Goal: Task Accomplishment & Management: Manage account settings

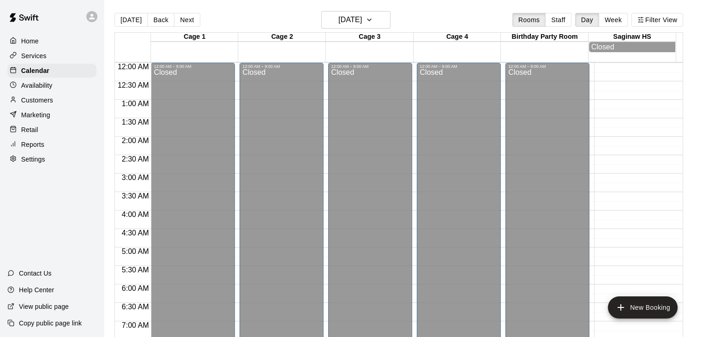
scroll to position [559, 0]
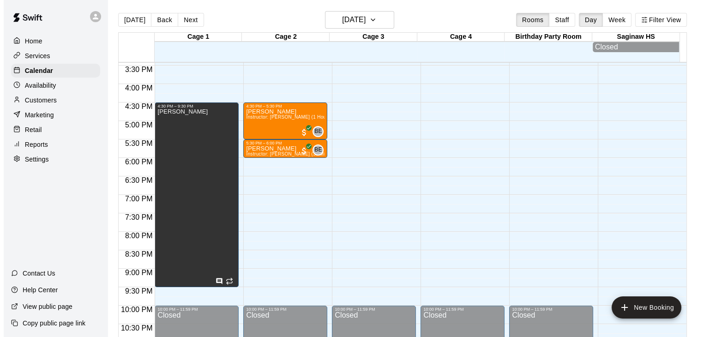
scroll to position [565, 0]
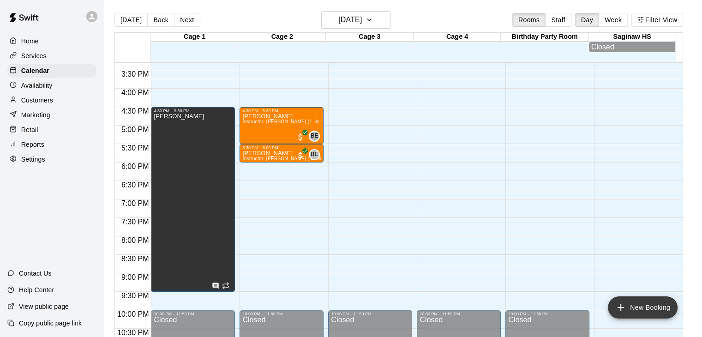
click at [626, 306] on icon "add" at bounding box center [620, 307] width 11 height 11
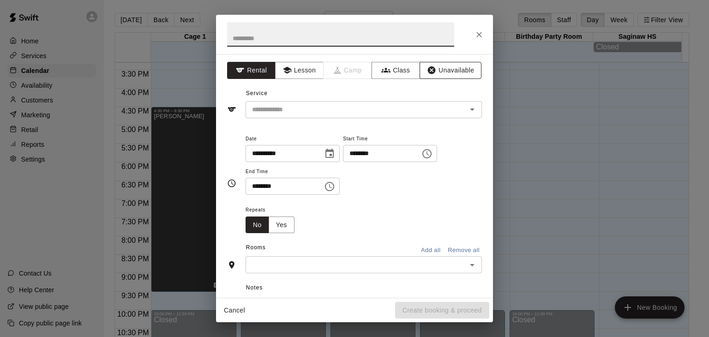
click at [451, 70] on button "Unavailable" at bounding box center [450, 70] width 62 height 17
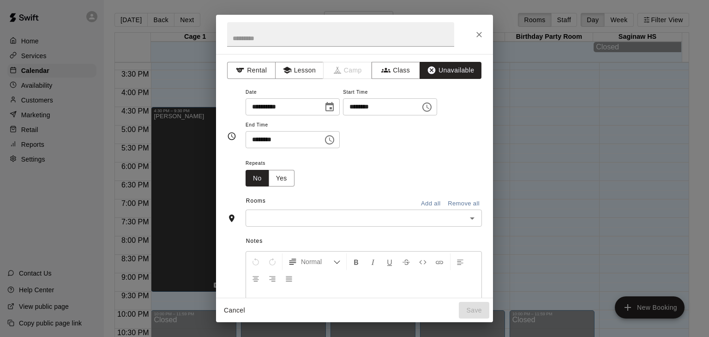
click at [432, 108] on icon "Choose time, selected time is 10:00 AM" at bounding box center [426, 107] width 11 height 11
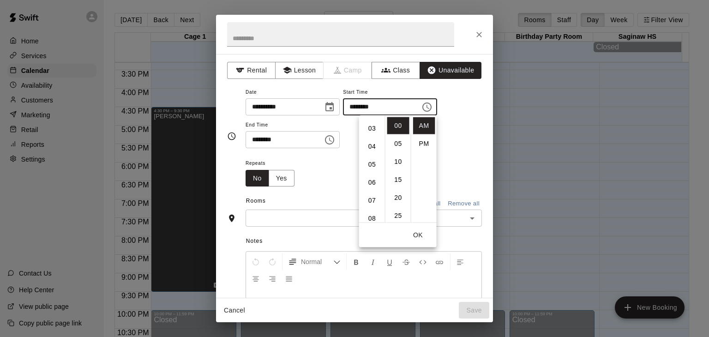
scroll to position [48, 0]
click at [366, 171] on li "05" at bounding box center [372, 167] width 22 height 17
click at [424, 144] on li "PM" at bounding box center [424, 143] width 22 height 17
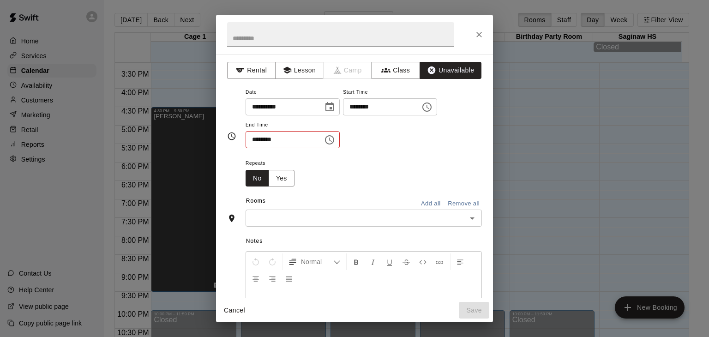
type input "********"
click at [334, 141] on icon "Choose time, selected time is 10:30 AM" at bounding box center [329, 139] width 9 height 9
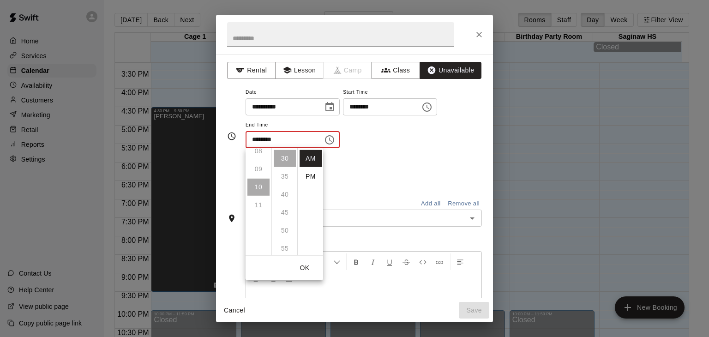
scroll to position [151, 0]
click at [313, 175] on li "PM" at bounding box center [310, 176] width 22 height 17
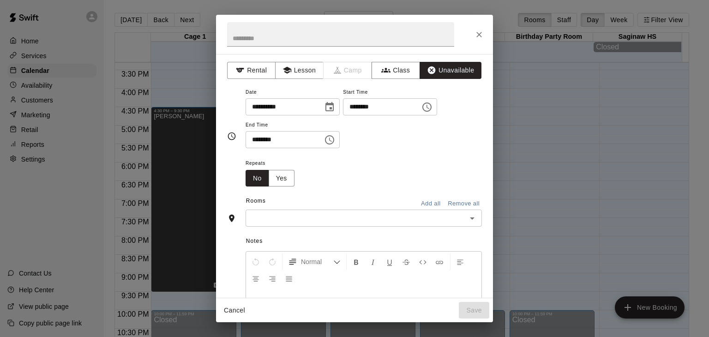
scroll to position [17, 0]
click at [335, 141] on icon "Choose time, selected time is 10:30 PM" at bounding box center [329, 139] width 11 height 11
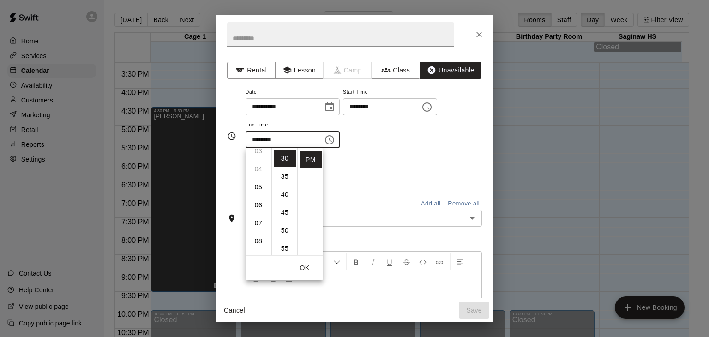
scroll to position [60, 0]
click at [254, 205] on li "06" at bounding box center [258, 205] width 22 height 17
type input "********"
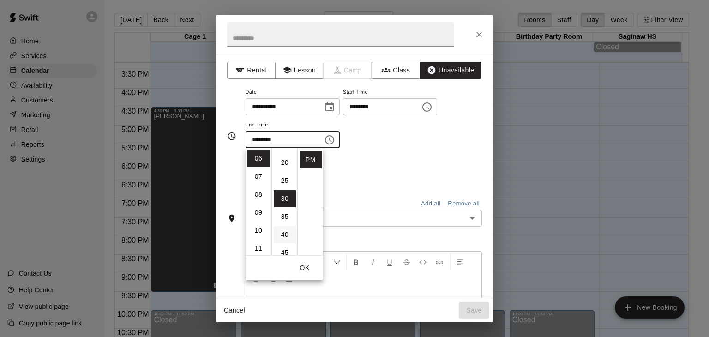
scroll to position [67, 0]
click at [285, 199] on li "30" at bounding box center [285, 199] width 22 height 17
click at [303, 265] on button "OK" at bounding box center [305, 267] width 30 height 17
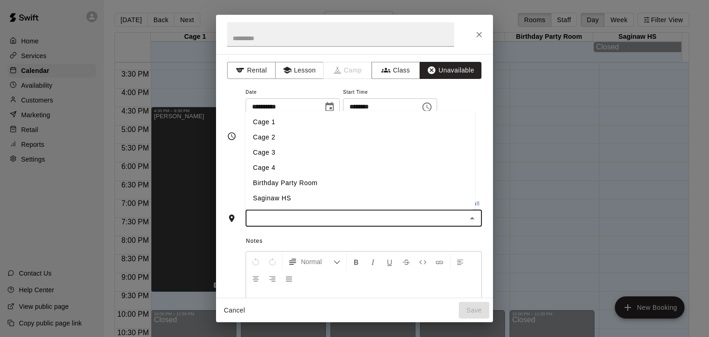
click at [300, 218] on input "text" at bounding box center [355, 218] width 215 height 12
click at [279, 120] on li "Cage 1" at bounding box center [359, 122] width 229 height 15
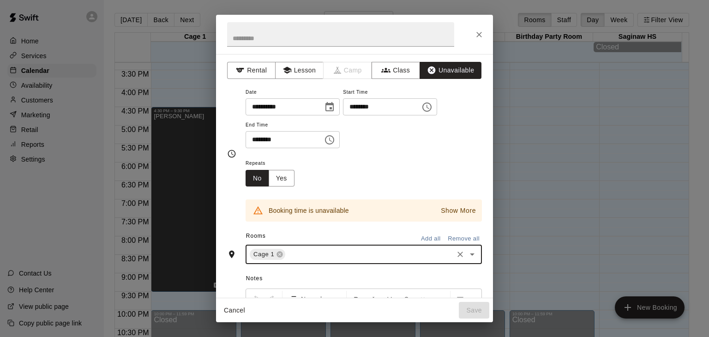
click at [456, 211] on p "Show More" at bounding box center [458, 211] width 35 height 10
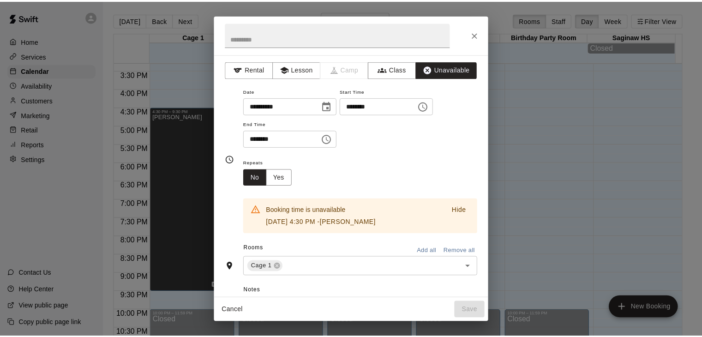
scroll to position [0, 0]
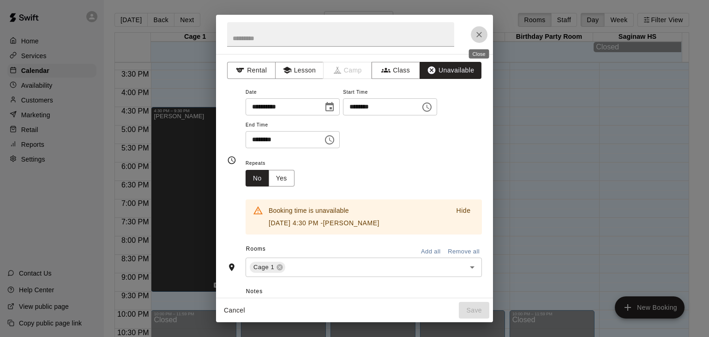
click at [476, 36] on icon "Close" at bounding box center [478, 34] width 9 height 9
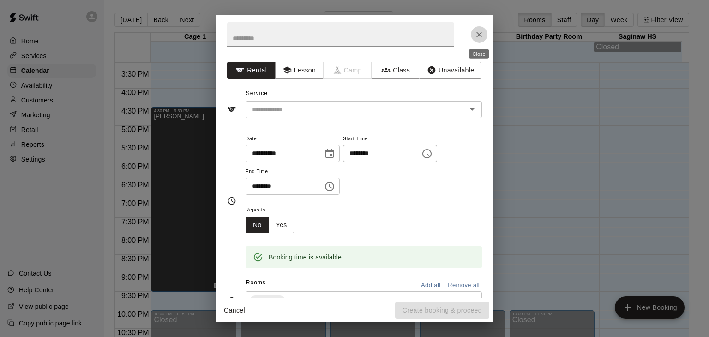
click at [478, 34] on icon "Close" at bounding box center [479, 35] width 6 height 6
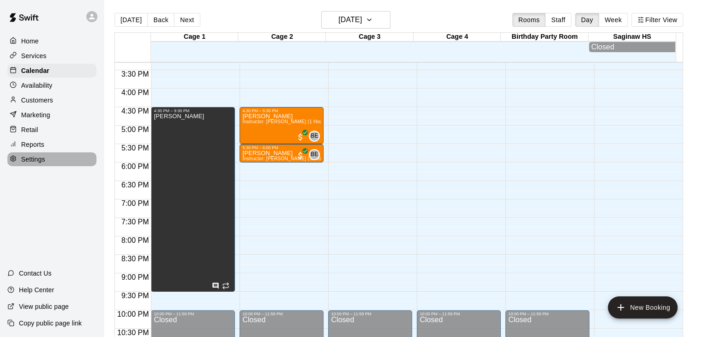
click at [44, 164] on p "Settings" at bounding box center [33, 159] width 24 height 9
select select "**"
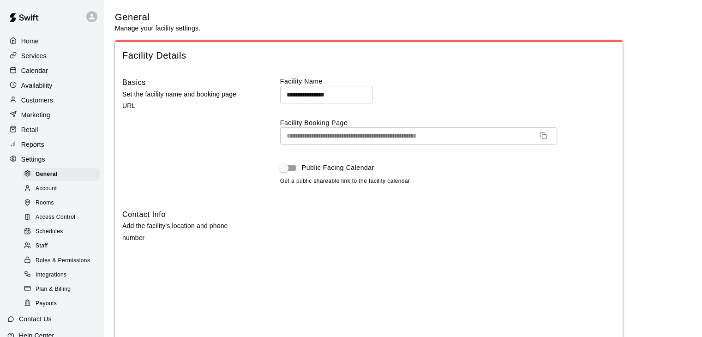
click at [47, 208] on span "Rooms" at bounding box center [45, 202] width 18 height 9
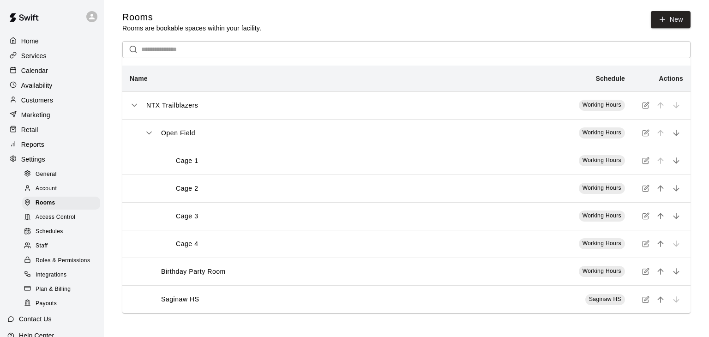
click at [349, 166] on div "Cage 1" at bounding box center [301, 161] width 284 height 10
click at [662, 17] on icon at bounding box center [662, 19] width 0 height 5
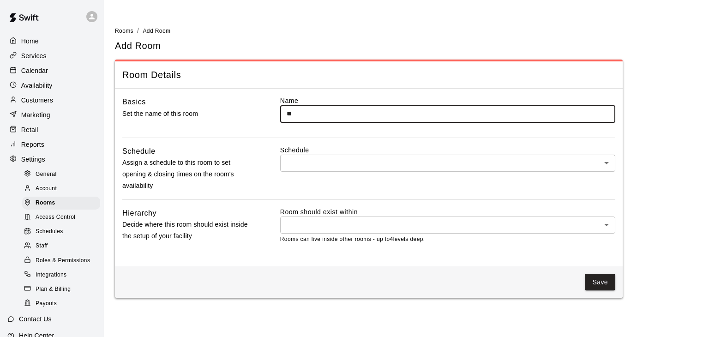
type input "*"
type input "**********"
click at [391, 163] on body "**********" at bounding box center [354, 154] width 709 height 309
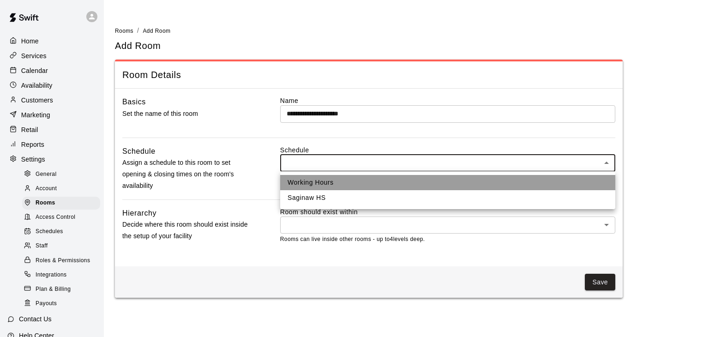
click at [383, 185] on li "Working Hours" at bounding box center [447, 182] width 335 height 15
type input "***"
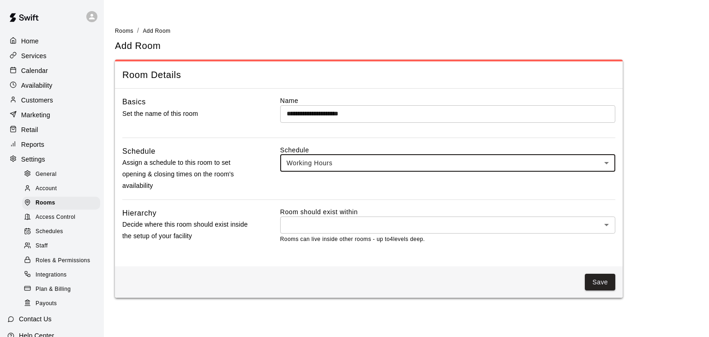
click at [379, 224] on body "**********" at bounding box center [354, 154] width 709 height 309
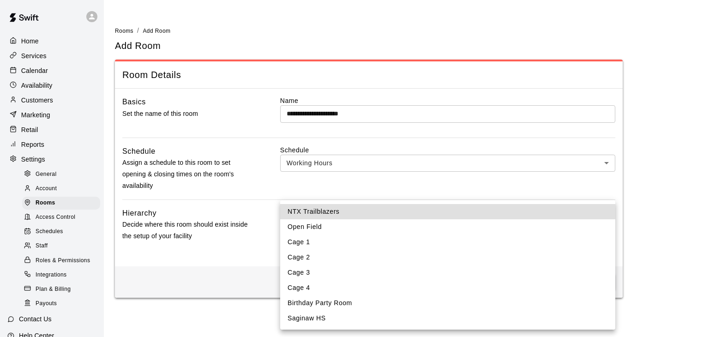
click at [375, 241] on li "Cage 1" at bounding box center [447, 241] width 335 height 15
type input "****"
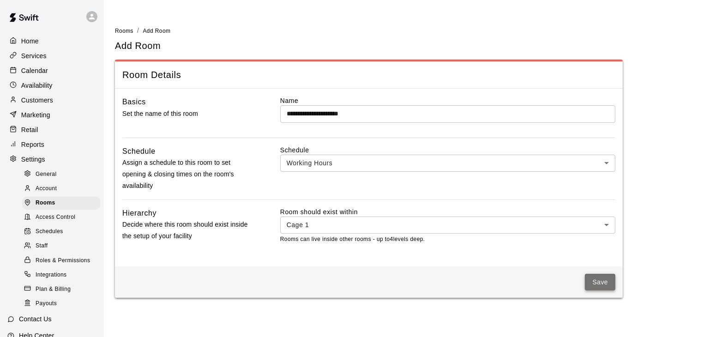
click at [599, 282] on button "Save" at bounding box center [600, 282] width 30 height 17
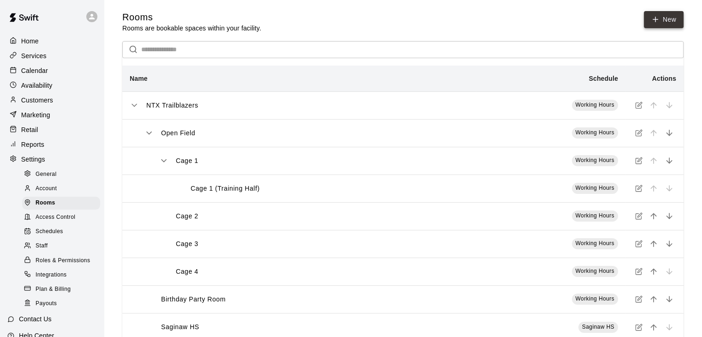
click at [653, 18] on icon at bounding box center [655, 19] width 8 height 8
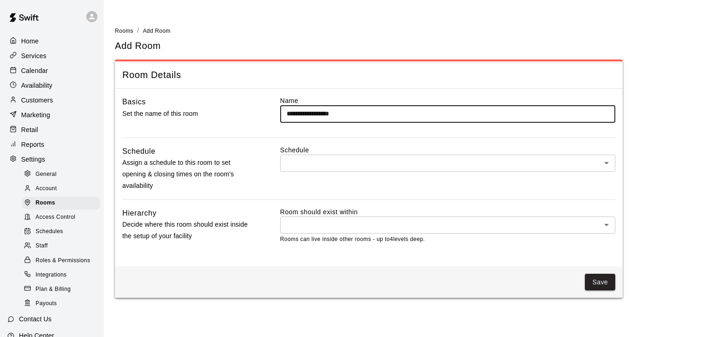
type input "**********"
click at [397, 164] on body "**********" at bounding box center [354, 154] width 709 height 309
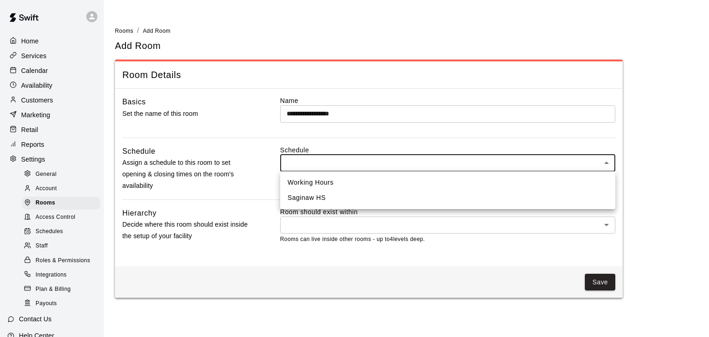
drag, startPoint x: 397, startPoint y: 164, endPoint x: 391, endPoint y: 182, distance: 18.7
click at [391, 182] on div "Working Hours Saginaw HS" at bounding box center [354, 168] width 709 height 337
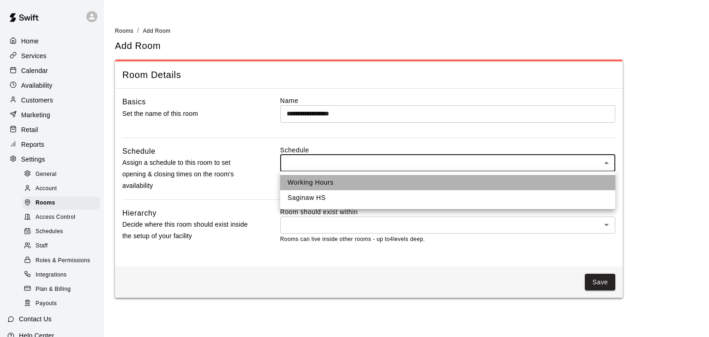
click at [391, 182] on li "Working Hours" at bounding box center [447, 182] width 335 height 15
type input "***"
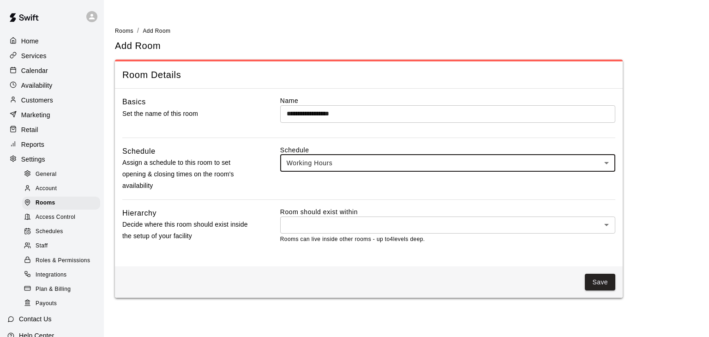
click at [381, 227] on body "**********" at bounding box center [354, 154] width 709 height 309
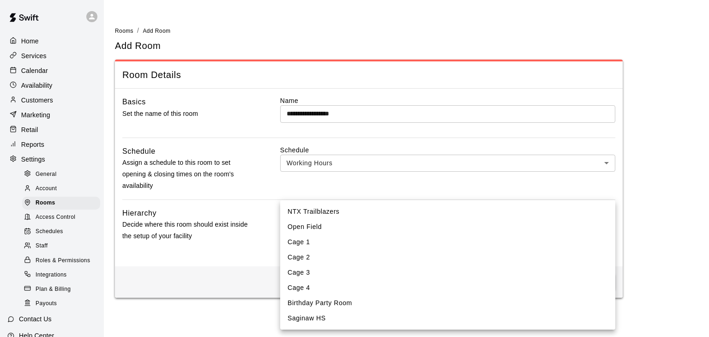
click at [377, 240] on li "Cage 1" at bounding box center [447, 241] width 335 height 15
type input "****"
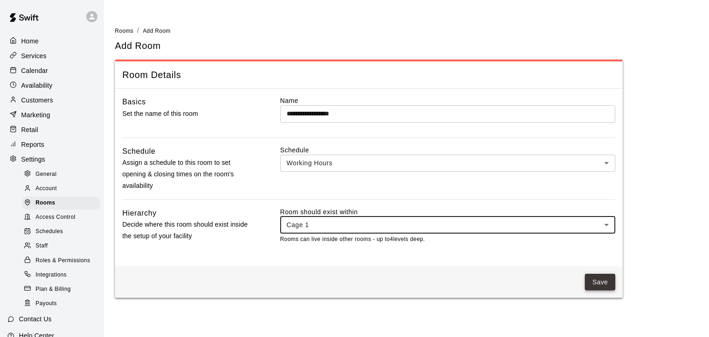
click at [598, 275] on button "Save" at bounding box center [600, 282] width 30 height 17
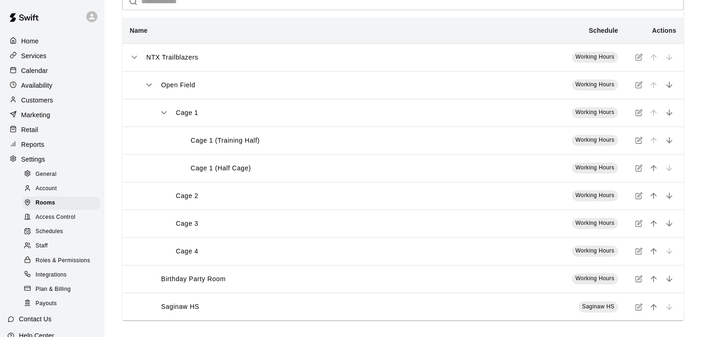
scroll to position [47, 0]
click at [461, 143] on div "Cage 1 (Training Half)" at bounding box center [321, 142] width 294 height 10
click at [638, 141] on icon "simple table" at bounding box center [638, 141] width 7 height 7
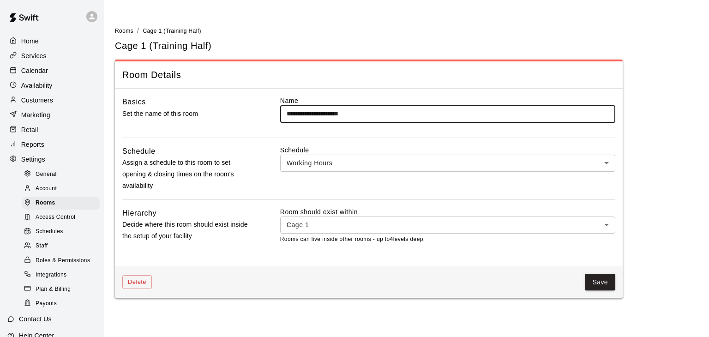
click at [353, 113] on input "**********" at bounding box center [447, 113] width 335 height 17
click at [327, 111] on input "**********" at bounding box center [447, 113] width 335 height 17
type input "**********"
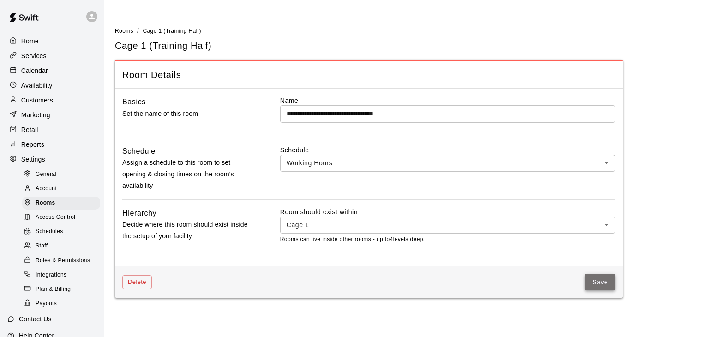
click at [595, 280] on button "Save" at bounding box center [600, 282] width 30 height 17
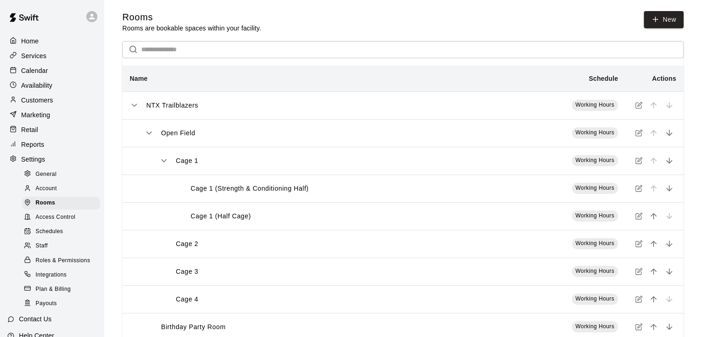
click at [32, 71] on p "Calendar" at bounding box center [34, 70] width 27 height 9
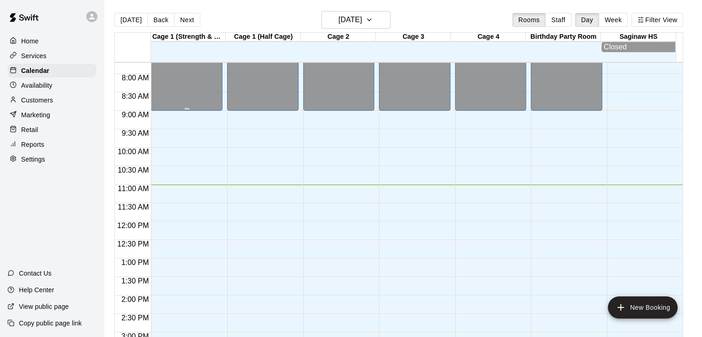
scroll to position [284, 0]
click at [617, 19] on button "Week" at bounding box center [612, 20] width 29 height 14
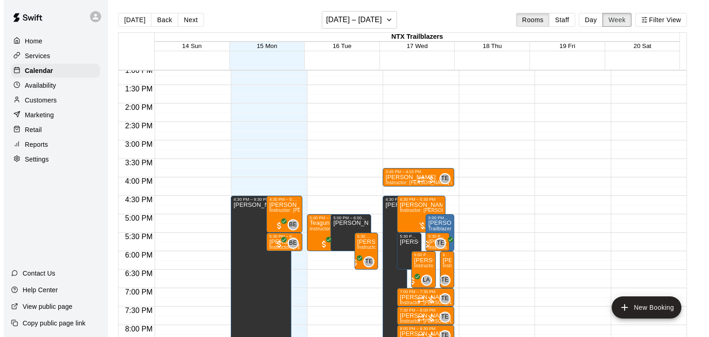
scroll to position [484, 0]
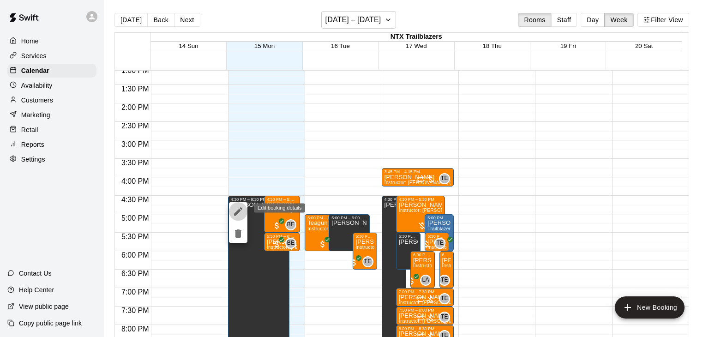
click at [235, 213] on icon "edit" at bounding box center [238, 211] width 8 height 8
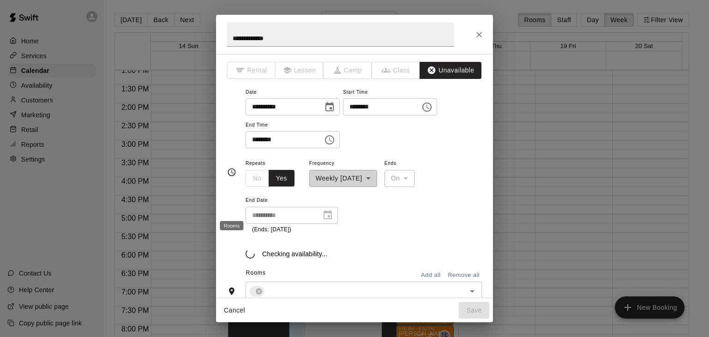
scroll to position [92, 0]
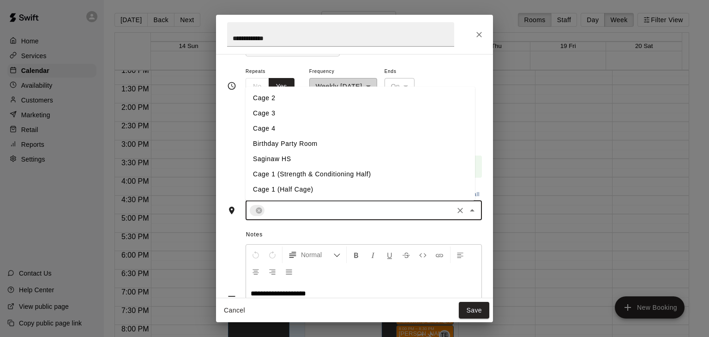
click at [292, 213] on input "text" at bounding box center [359, 210] width 186 height 12
click at [296, 174] on li "Cage 1 (Strength & Conditioning Half)" at bounding box center [359, 173] width 229 height 15
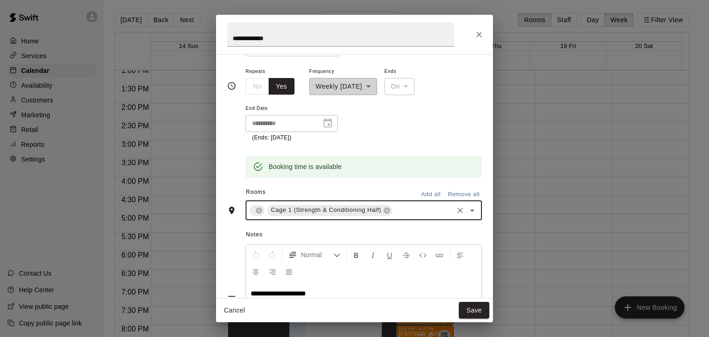
scroll to position [151, 0]
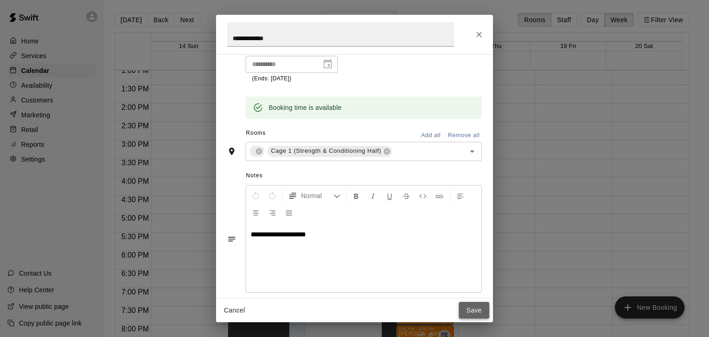
click at [476, 309] on button "Save" at bounding box center [474, 310] width 30 height 17
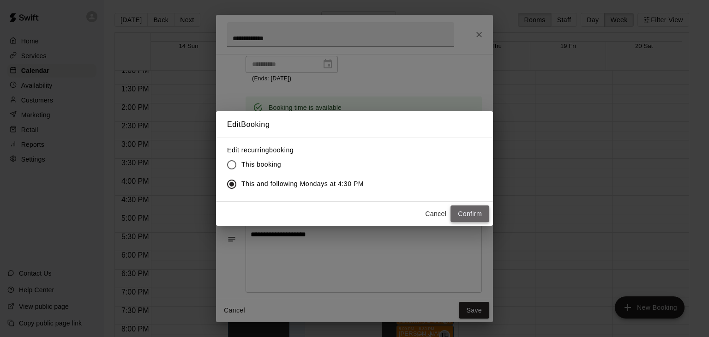
click at [465, 215] on button "Confirm" at bounding box center [469, 213] width 39 height 17
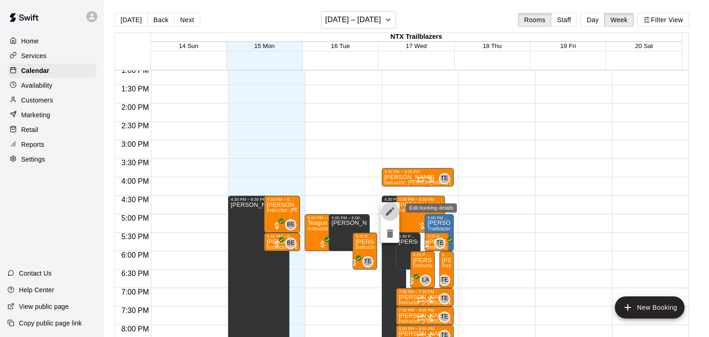
click at [388, 208] on icon "edit" at bounding box center [389, 211] width 11 height 11
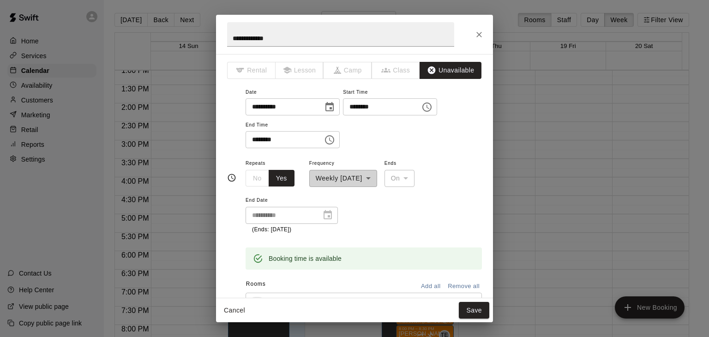
scroll to position [92, 0]
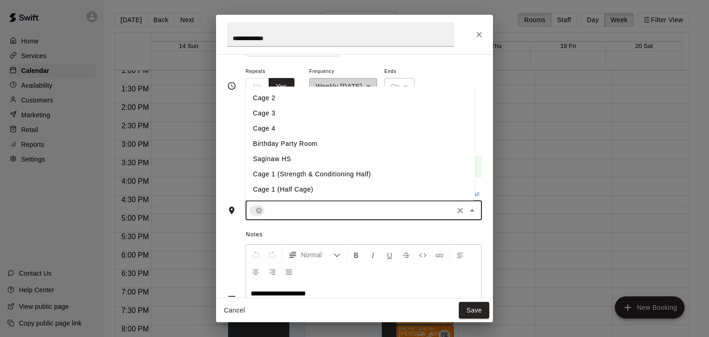
click at [287, 209] on input "text" at bounding box center [359, 210] width 186 height 12
click at [286, 173] on li "Cage 1 (Strength & Conditioning Half)" at bounding box center [359, 173] width 229 height 15
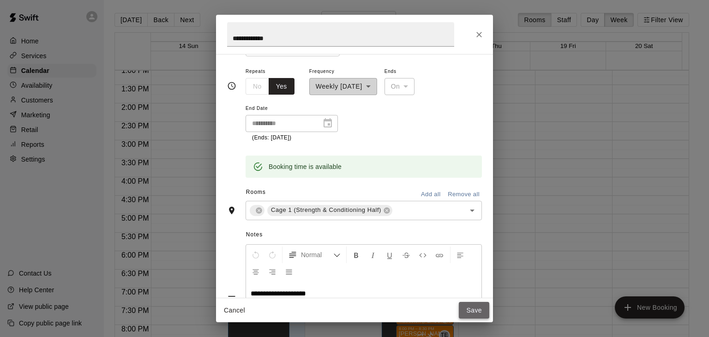
click at [469, 314] on button "Save" at bounding box center [474, 310] width 30 height 17
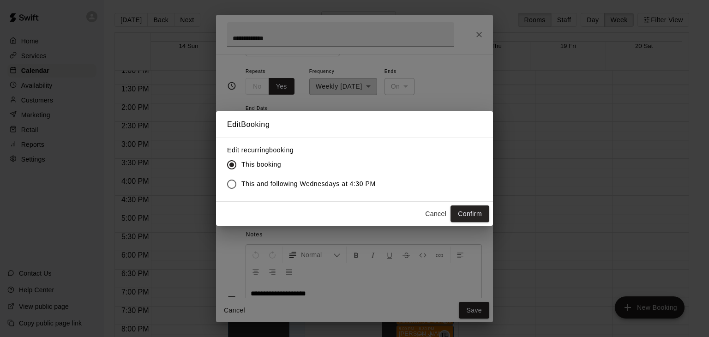
click at [343, 181] on span "This and following Wednesdays at 4:30 PM" at bounding box center [308, 184] width 134 height 10
click at [466, 213] on button "Confirm" at bounding box center [469, 213] width 39 height 17
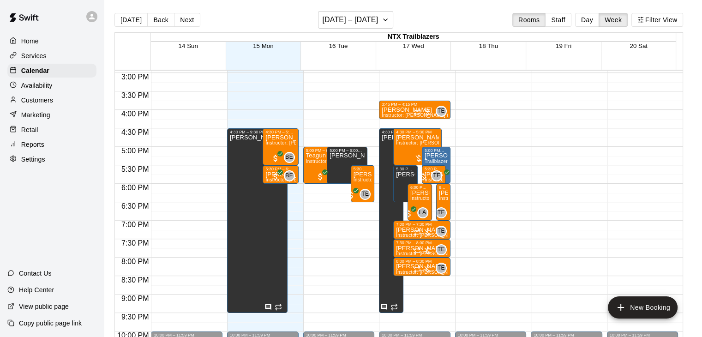
scroll to position [551, 0]
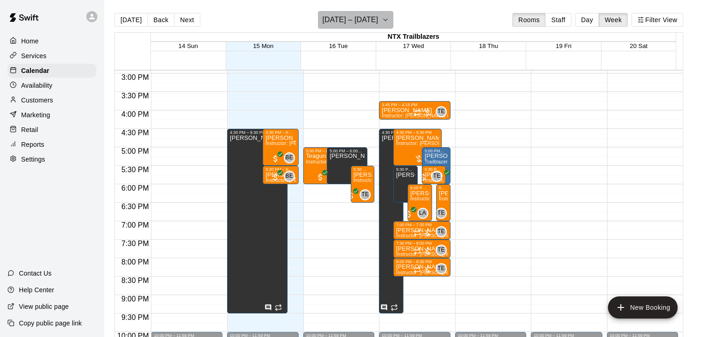
click at [387, 20] on icon "button" at bounding box center [385, 20] width 4 height 2
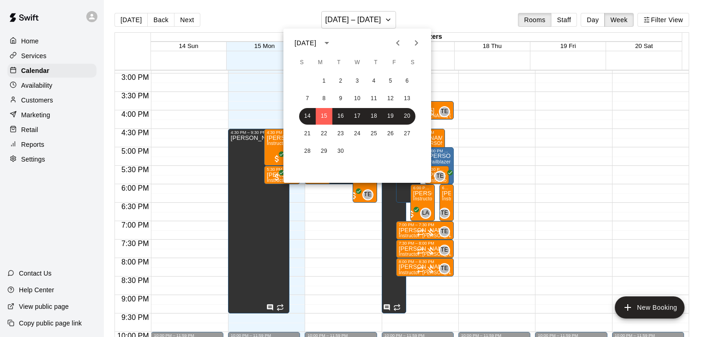
click at [594, 19] on div at bounding box center [354, 168] width 709 height 337
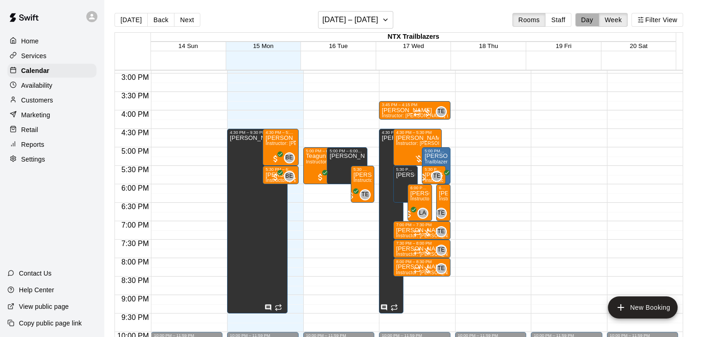
click at [594, 19] on button "Day" at bounding box center [587, 20] width 24 height 14
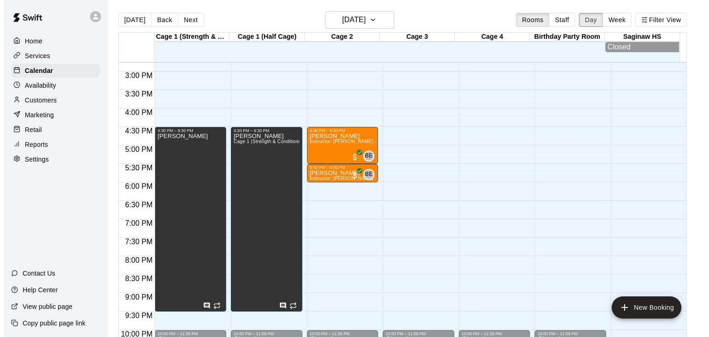
scroll to position [547, 0]
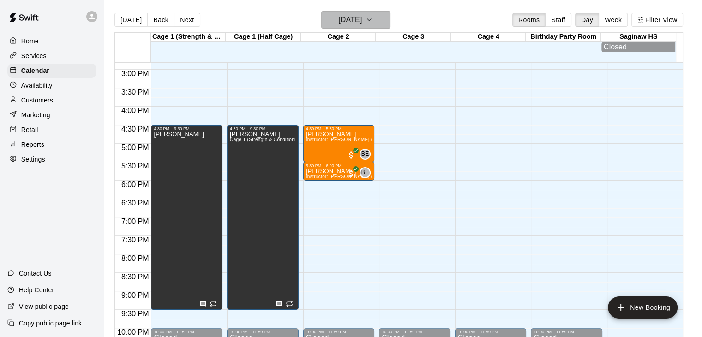
click at [373, 22] on icon "button" at bounding box center [368, 19] width 7 height 11
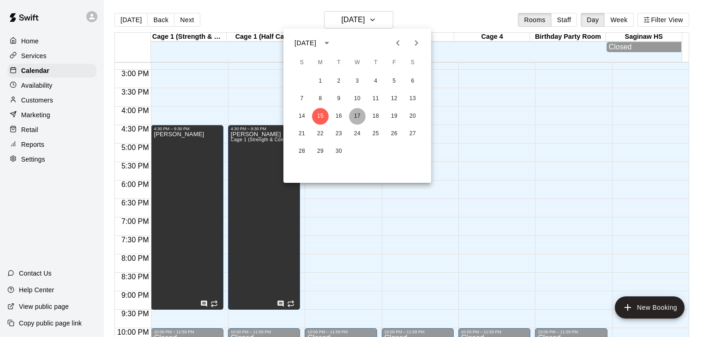
click at [360, 117] on button "17" at bounding box center [357, 116] width 17 height 17
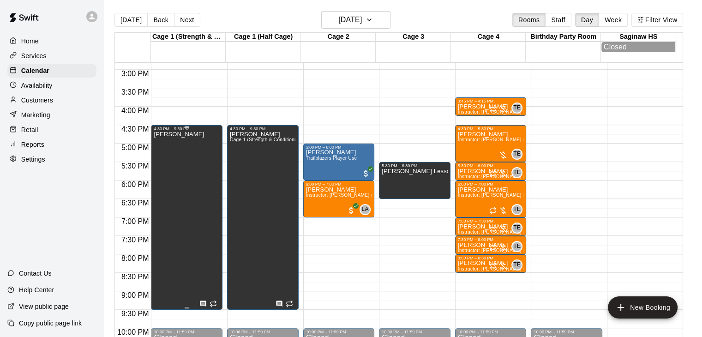
click at [191, 139] on div "[PERSON_NAME]" at bounding box center [179, 299] width 50 height 337
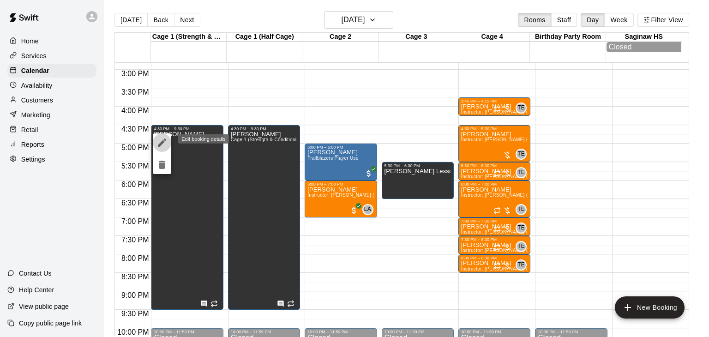
click at [154, 143] on button "edit" at bounding box center [162, 142] width 18 height 18
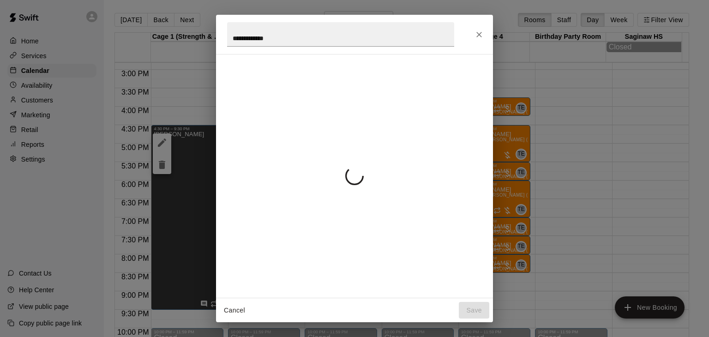
click at [154, 143] on div "**********" at bounding box center [354, 168] width 709 height 337
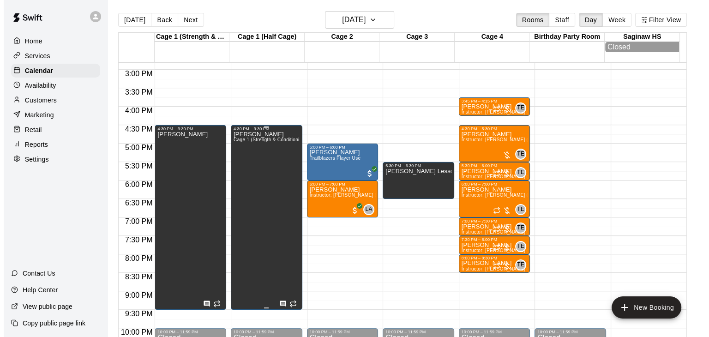
scroll to position [0, 0]
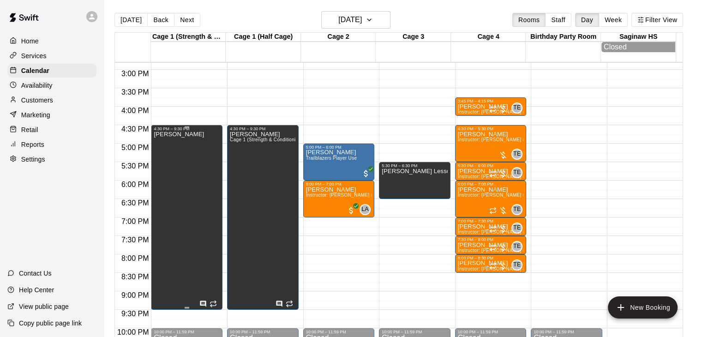
click at [181, 134] on p "[PERSON_NAME]" at bounding box center [179, 134] width 50 height 0
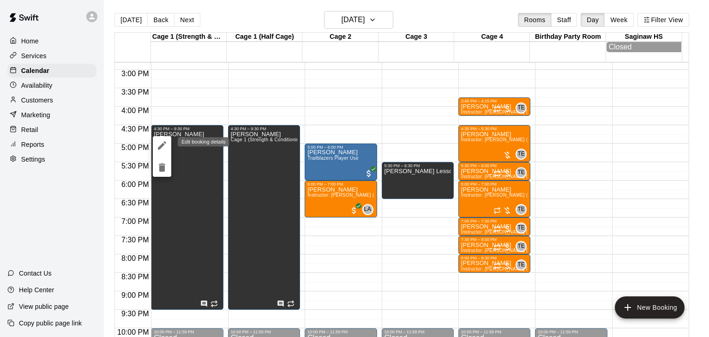
click at [159, 146] on icon "edit" at bounding box center [161, 145] width 11 height 11
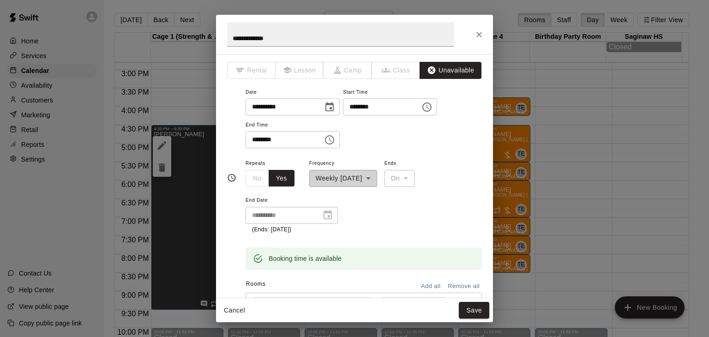
scroll to position [106, 0]
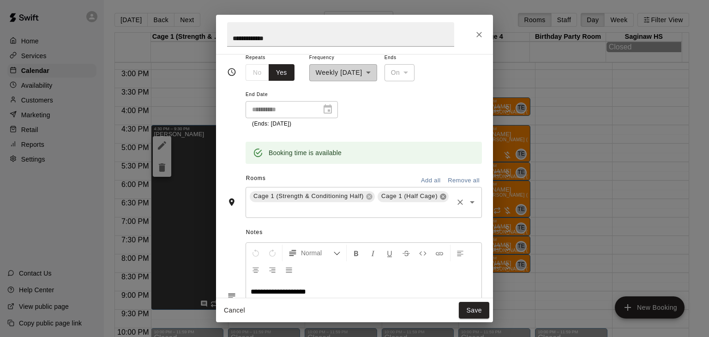
click at [440, 199] on icon at bounding box center [443, 196] width 6 height 6
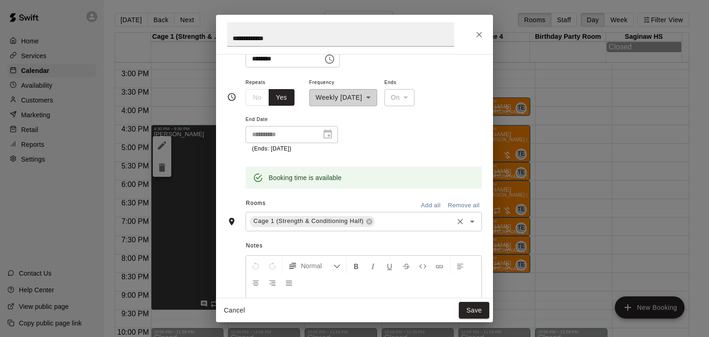
scroll to position [92, 0]
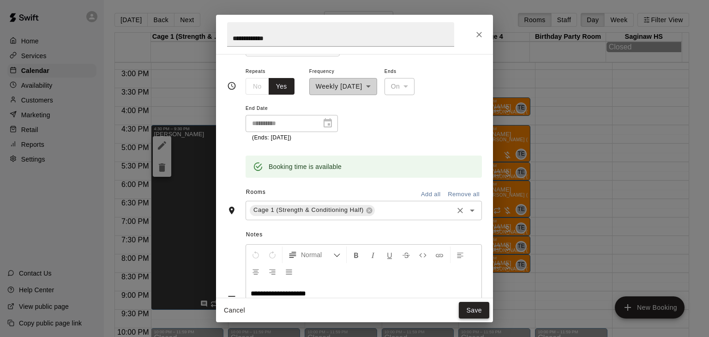
click at [465, 305] on button "Save" at bounding box center [474, 310] width 30 height 17
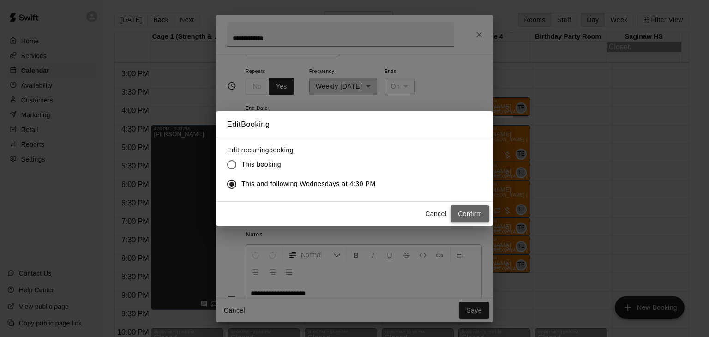
click at [469, 212] on button "Confirm" at bounding box center [469, 213] width 39 height 17
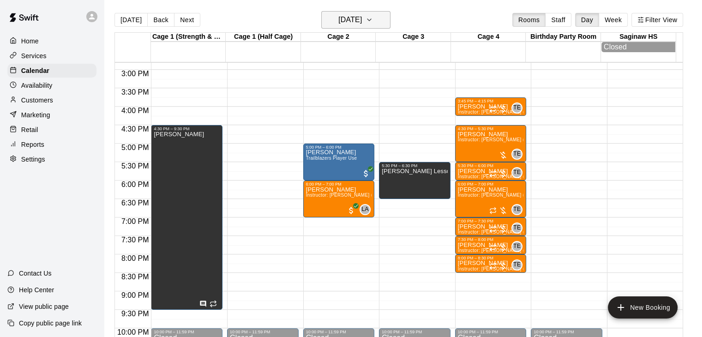
click at [373, 17] on icon "button" at bounding box center [368, 19] width 7 height 11
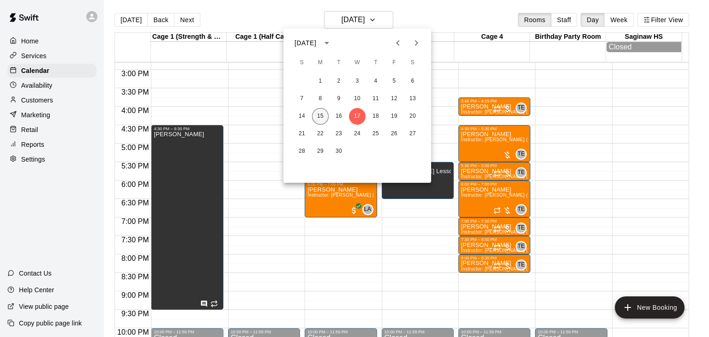
click at [319, 117] on button "15" at bounding box center [320, 116] width 17 height 17
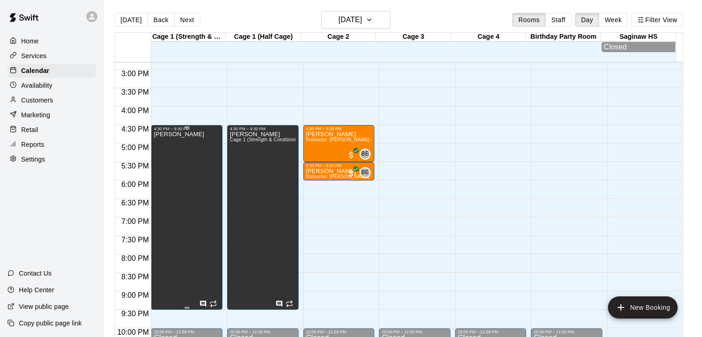
click at [197, 172] on div "[PERSON_NAME]" at bounding box center [187, 299] width 66 height 337
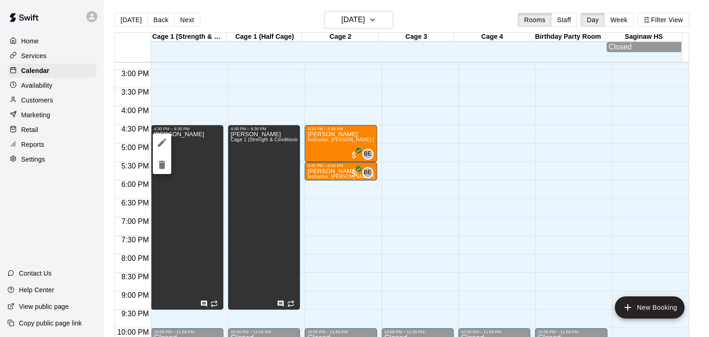
click at [164, 142] on icon "edit" at bounding box center [161, 142] width 11 height 11
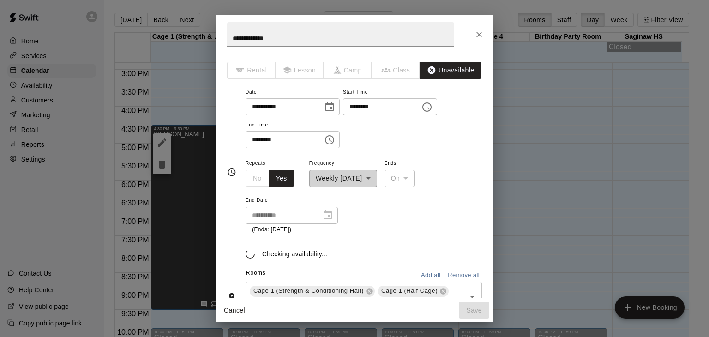
scroll to position [106, 0]
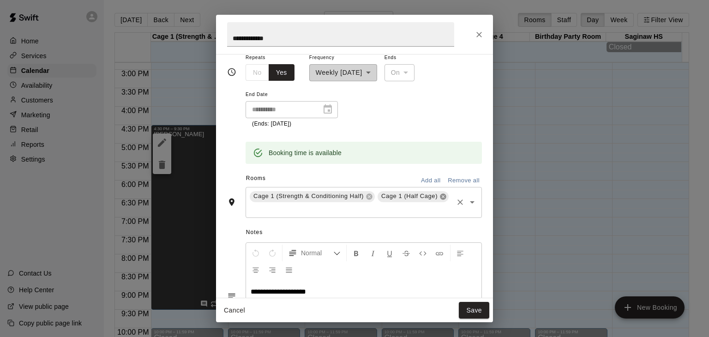
click at [440, 199] on icon at bounding box center [443, 196] width 6 height 6
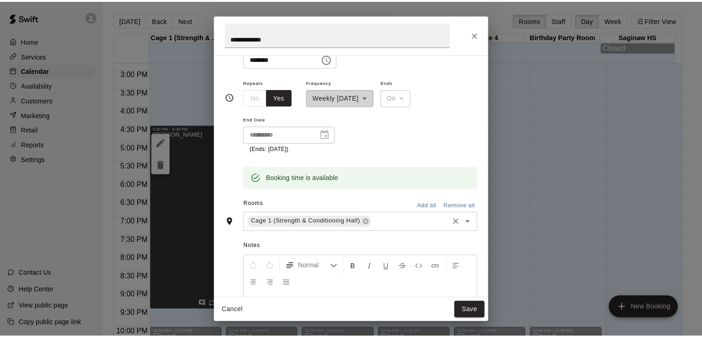
scroll to position [92, 0]
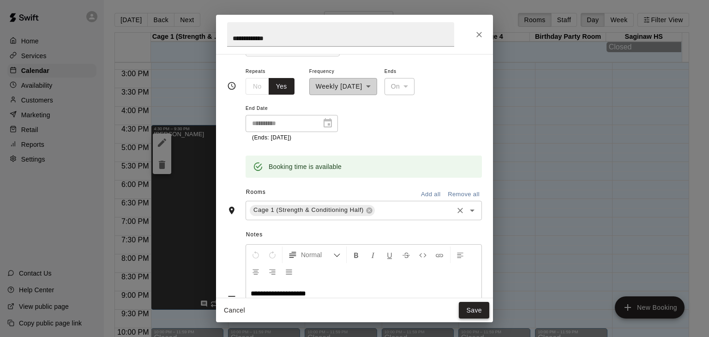
click at [477, 310] on button "Save" at bounding box center [474, 310] width 30 height 17
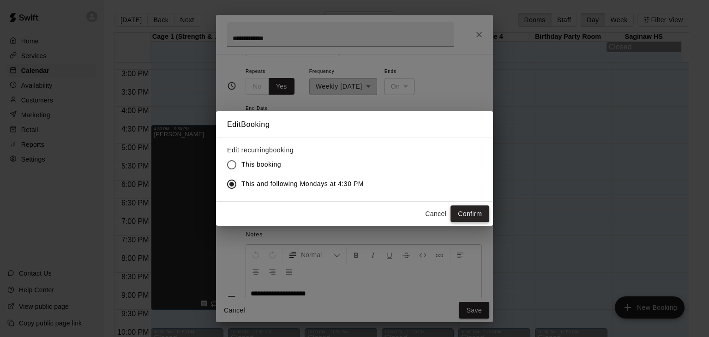
click at [470, 209] on button "Confirm" at bounding box center [469, 213] width 39 height 17
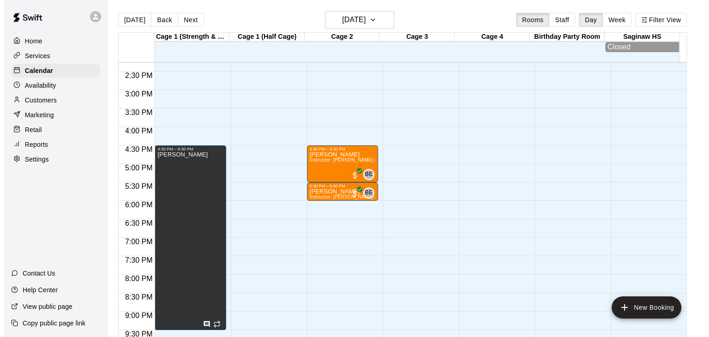
scroll to position [525, 0]
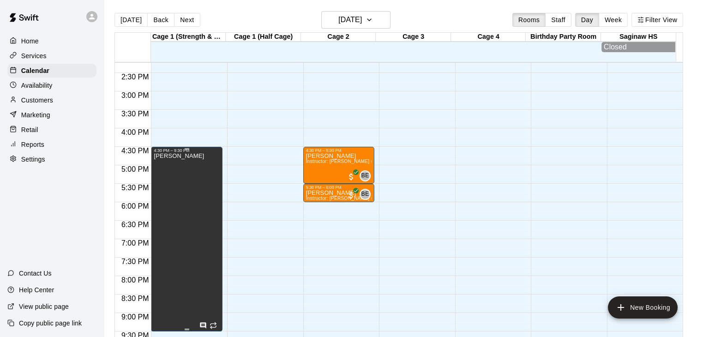
click at [179, 186] on div "[PERSON_NAME]" at bounding box center [179, 321] width 50 height 337
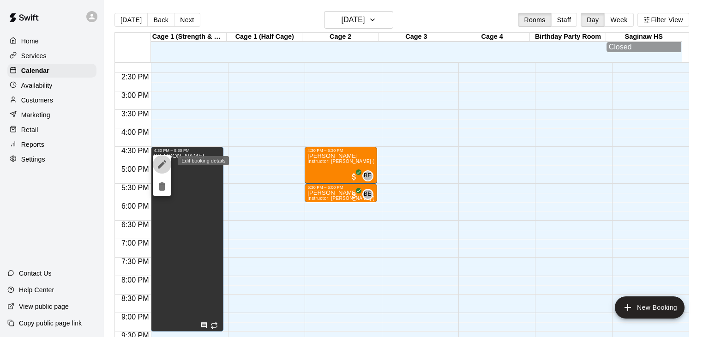
click at [160, 163] on icon "edit" at bounding box center [161, 164] width 11 height 11
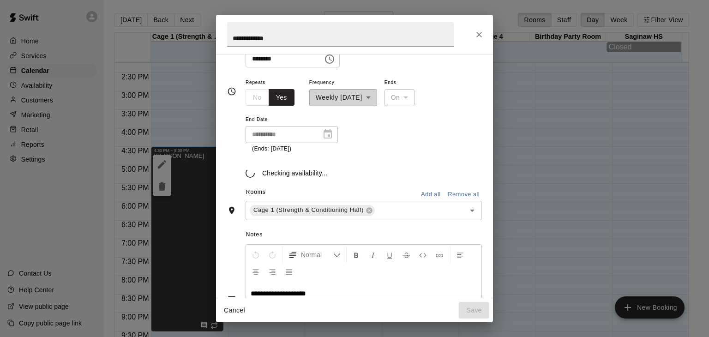
scroll to position [92, 0]
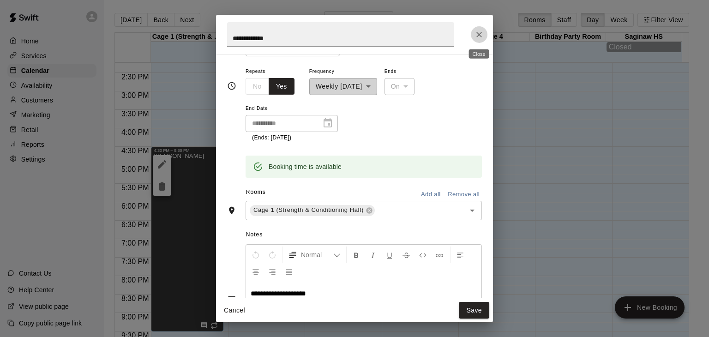
click at [478, 34] on icon "Close" at bounding box center [479, 35] width 6 height 6
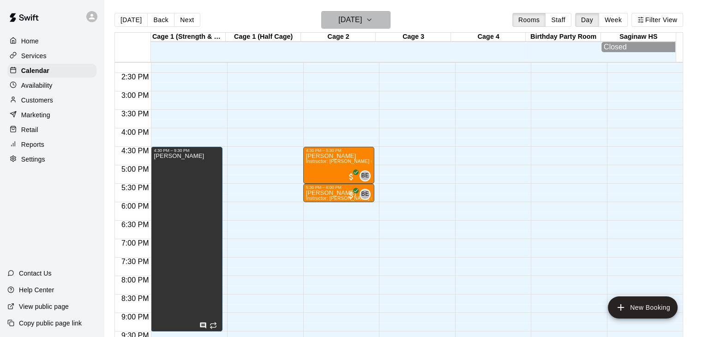
click at [379, 16] on button "[DATE]" at bounding box center [355, 20] width 69 height 18
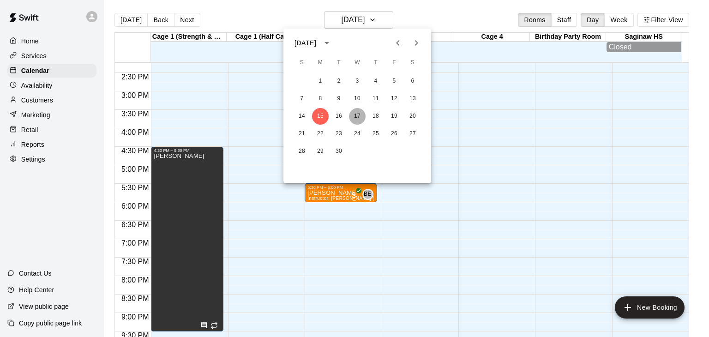
click at [356, 112] on button "17" at bounding box center [357, 116] width 17 height 17
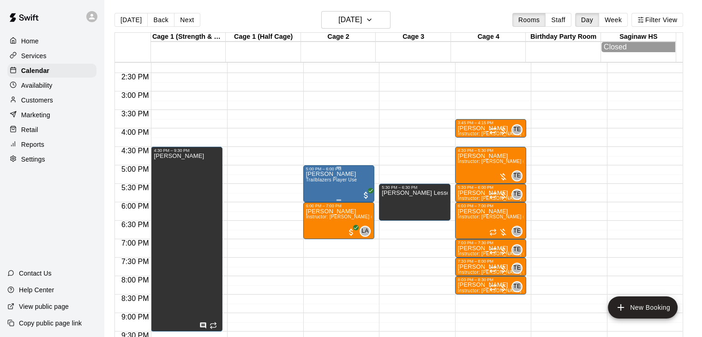
click at [327, 174] on p "[PERSON_NAME]" at bounding box center [331, 174] width 51 height 0
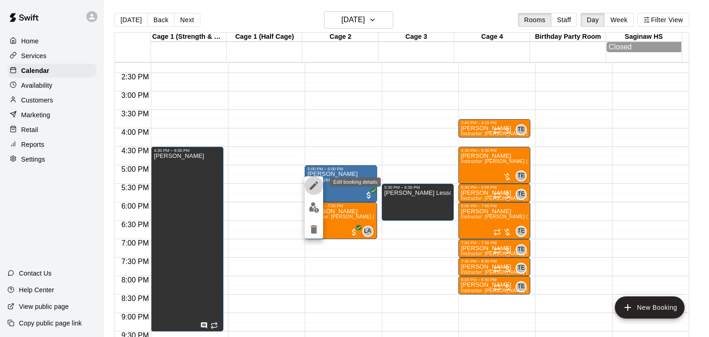
click at [311, 186] on icon "edit" at bounding box center [313, 185] width 11 height 11
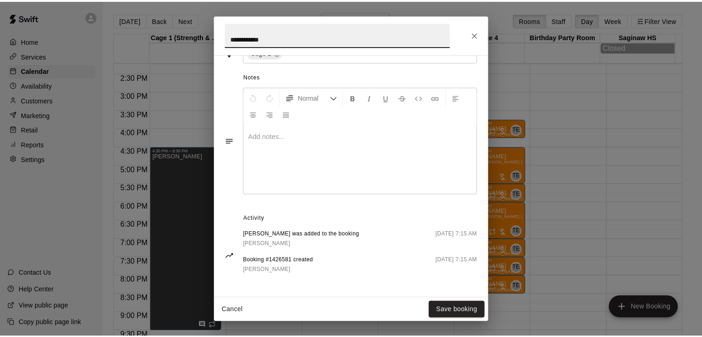
scroll to position [250, 0]
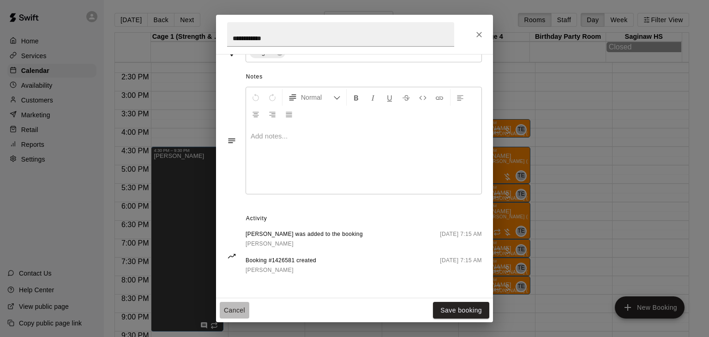
click at [232, 312] on button "Cancel" at bounding box center [235, 310] width 30 height 17
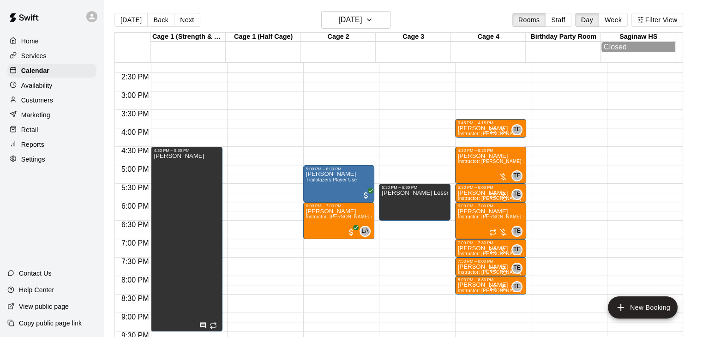
click at [38, 103] on p "Customers" at bounding box center [37, 100] width 32 height 9
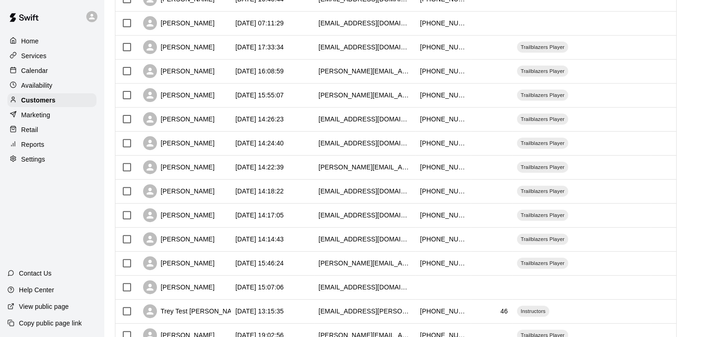
scroll to position [317, 0]
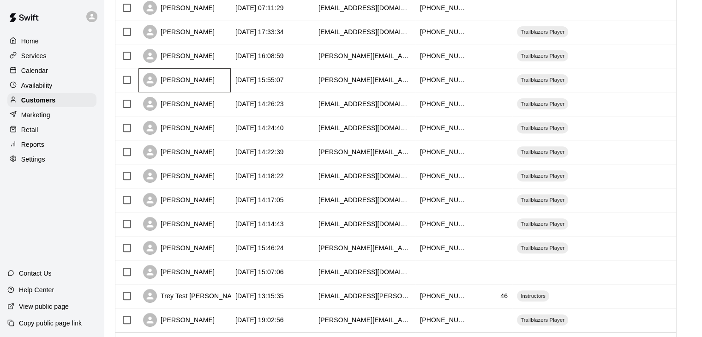
click at [227, 81] on div "[PERSON_NAME]" at bounding box center [184, 80] width 92 height 24
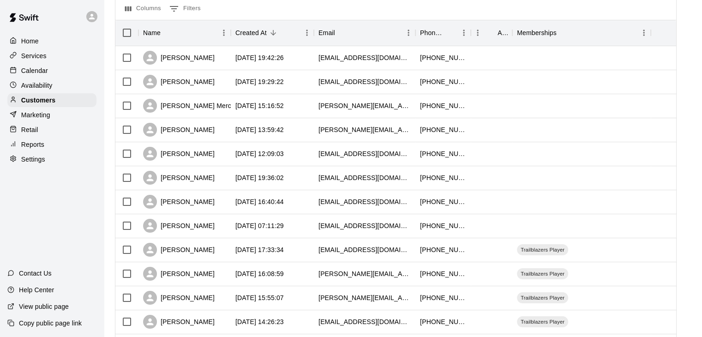
scroll to position [109, 0]
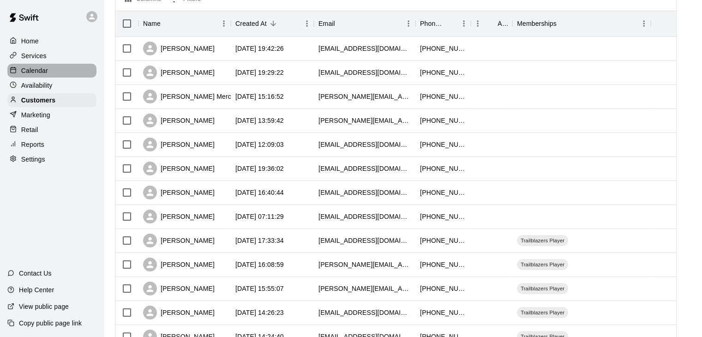
click at [54, 78] on div "Calendar" at bounding box center [51, 71] width 89 height 14
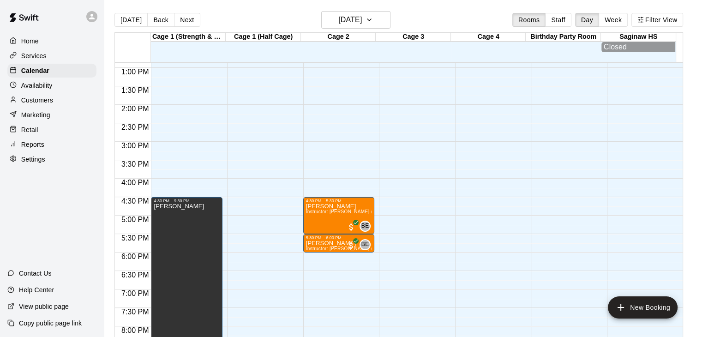
scroll to position [483, 0]
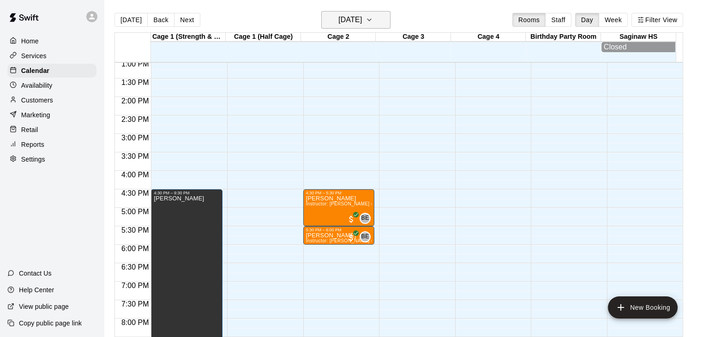
click at [378, 21] on button "[DATE]" at bounding box center [355, 20] width 69 height 18
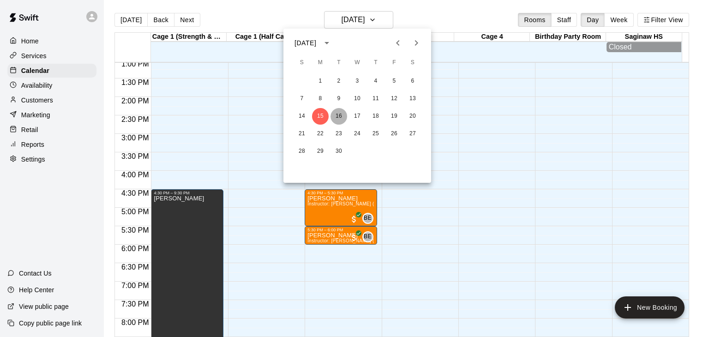
click at [338, 113] on button "16" at bounding box center [338, 116] width 17 height 17
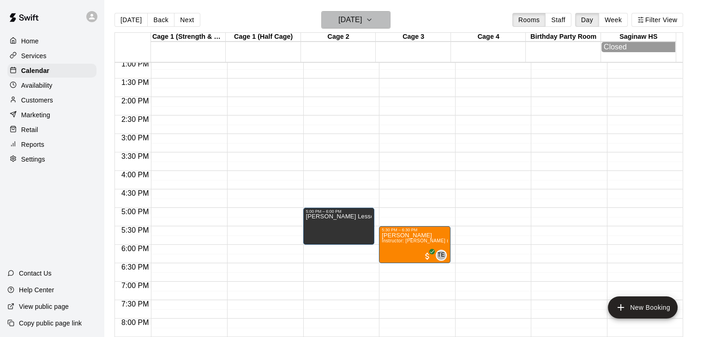
click at [362, 19] on h6 "[DATE]" at bounding box center [350, 19] width 24 height 13
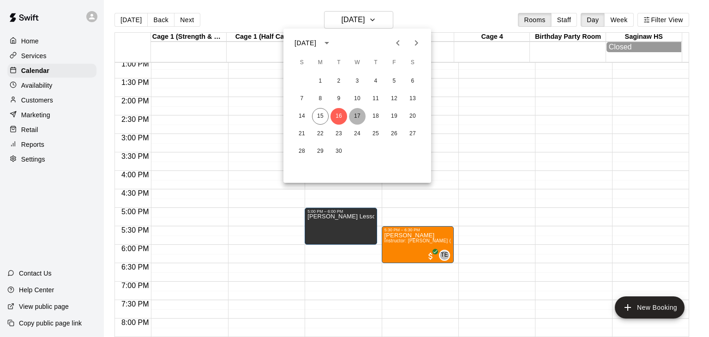
click at [354, 116] on button "17" at bounding box center [357, 116] width 17 height 17
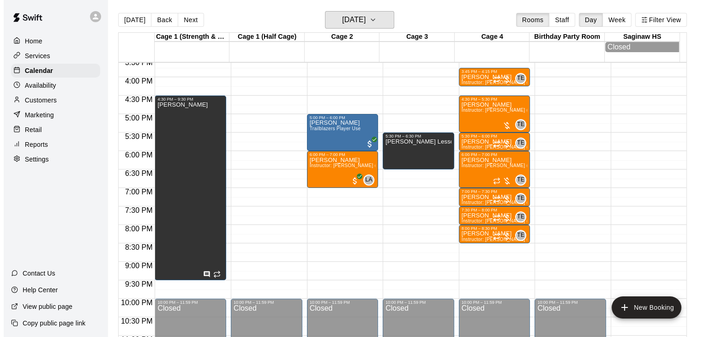
scroll to position [578, 0]
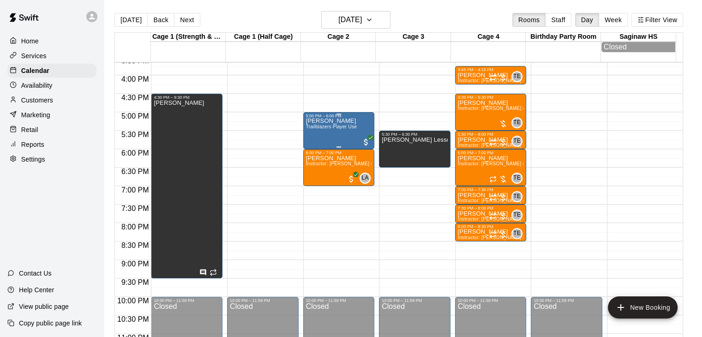
click at [330, 128] on span "Trailblazers Player Use" at bounding box center [331, 126] width 51 height 5
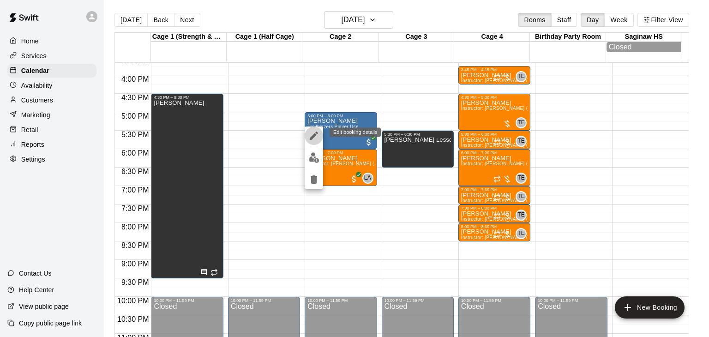
click at [316, 132] on icon "edit" at bounding box center [314, 136] width 8 height 8
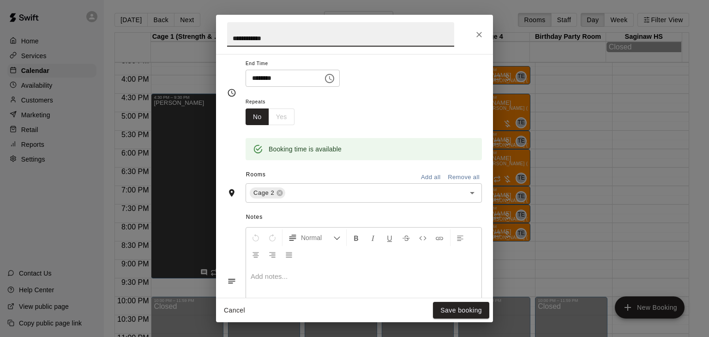
scroll to position [108, 0]
click at [280, 194] on icon at bounding box center [280, 193] width 6 height 6
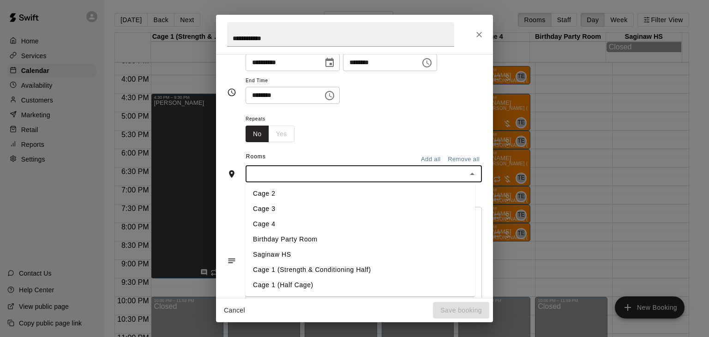
click at [341, 174] on input "text" at bounding box center [355, 174] width 215 height 12
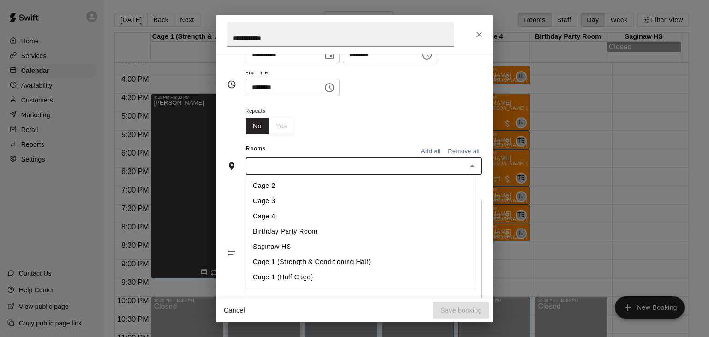
scroll to position [99, 0]
click at [302, 278] on li "Cage 1 (Half Cage)" at bounding box center [359, 276] width 229 height 15
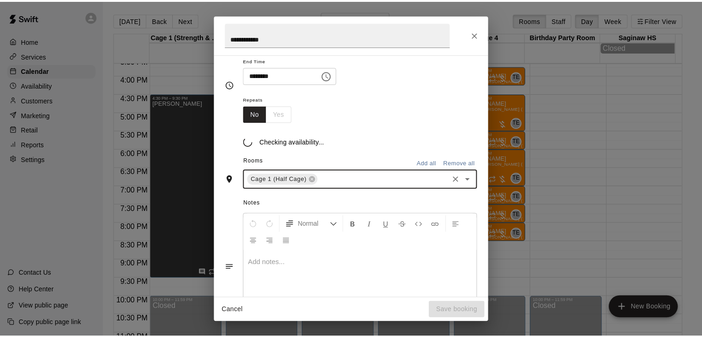
scroll to position [116, 0]
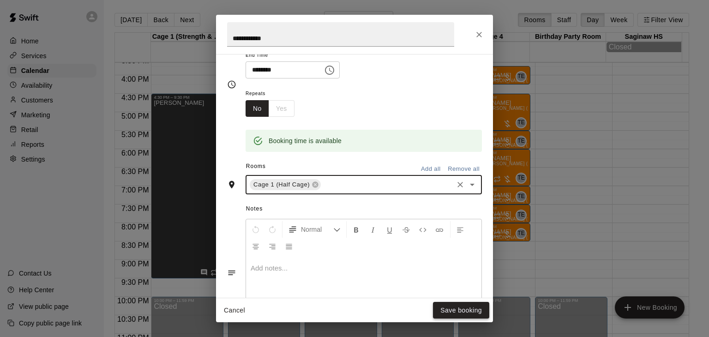
click at [459, 311] on button "Save booking" at bounding box center [461, 310] width 56 height 17
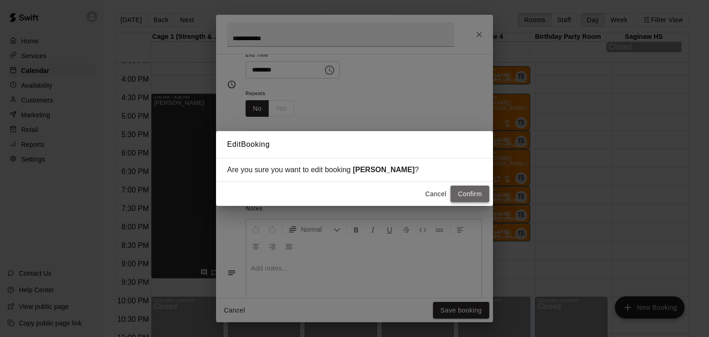
click at [475, 195] on button "Confirm" at bounding box center [469, 193] width 39 height 17
